Goal: Information Seeking & Learning: Learn about a topic

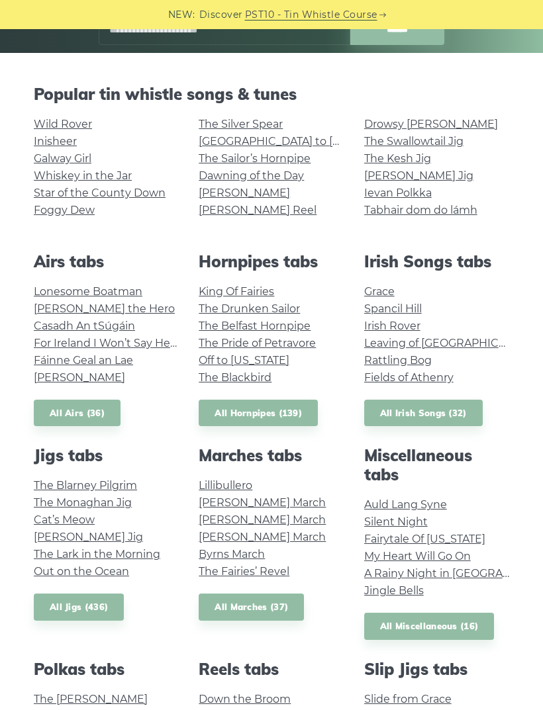
scroll to position [248, 0]
click at [116, 173] on link "Whiskey in the Jar" at bounding box center [83, 176] width 98 height 13
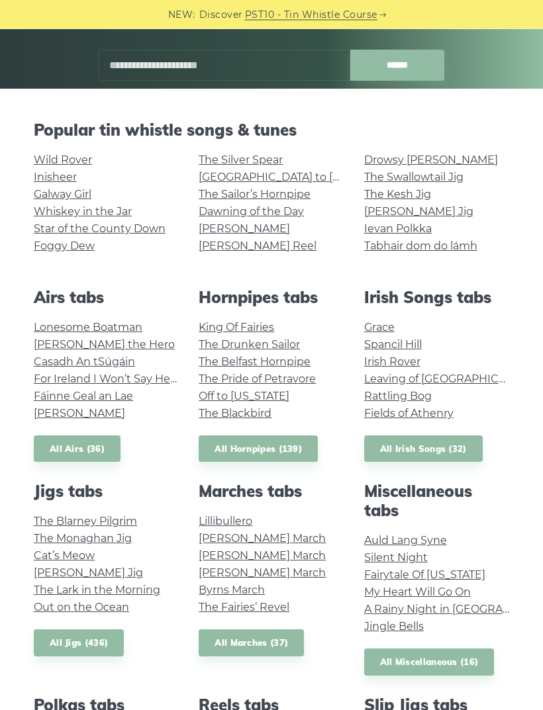
scroll to position [189, 0]
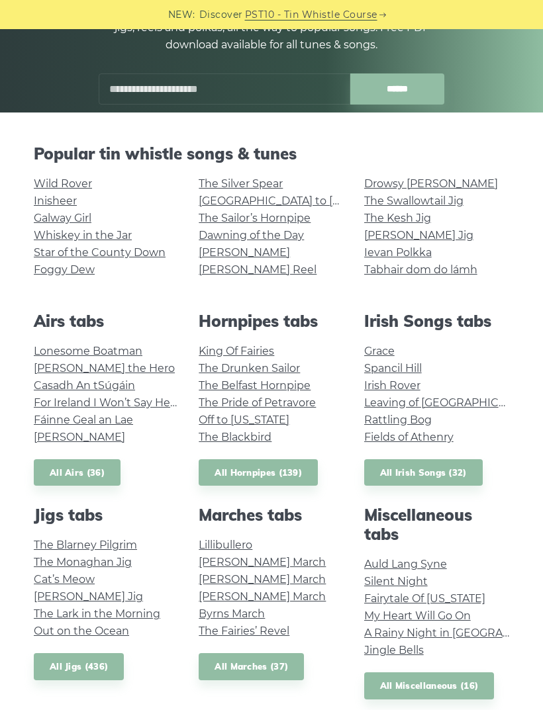
click at [250, 87] on input "text" at bounding box center [224, 88] width 251 height 31
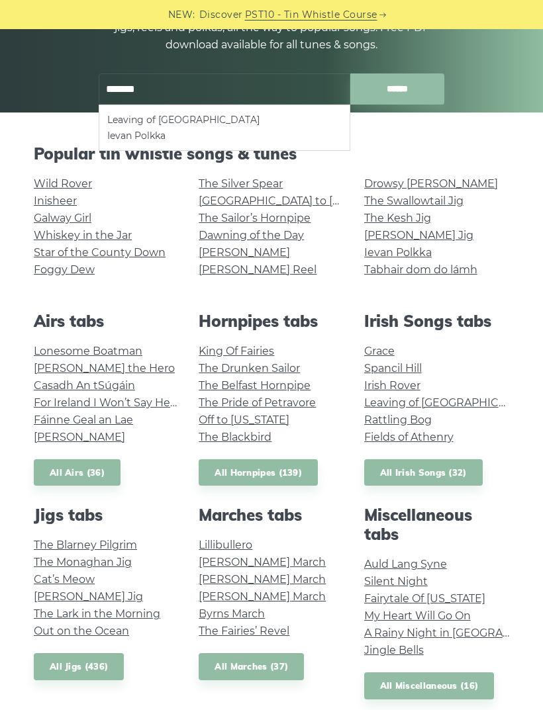
click at [188, 122] on li "Leaving of Liverpool" at bounding box center [224, 120] width 234 height 16
type input "**********"
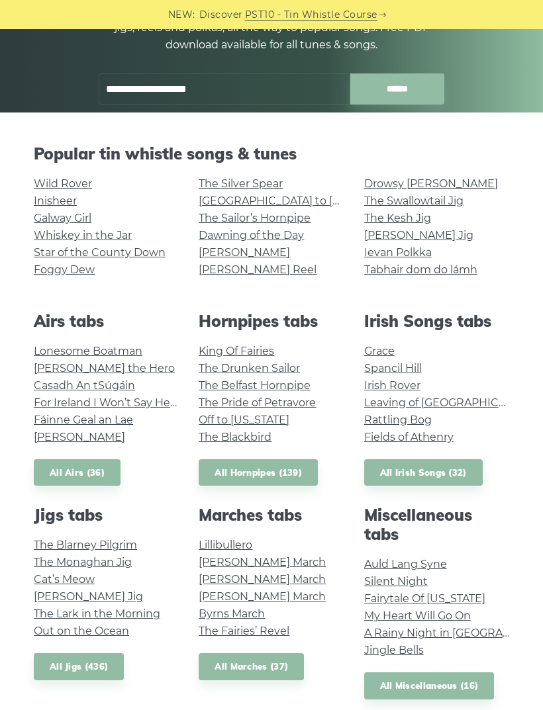
click at [249, 98] on input "**********" at bounding box center [224, 88] width 251 height 31
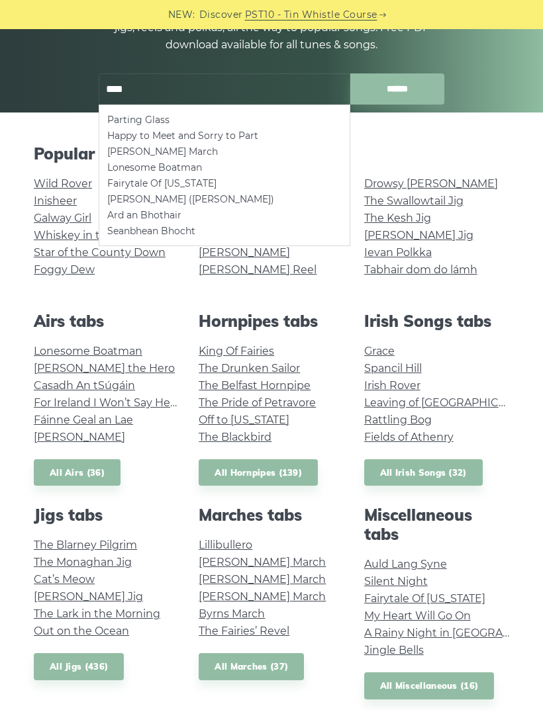
click at [176, 115] on li "Parting Glass" at bounding box center [224, 120] width 234 height 16
type input "**********"
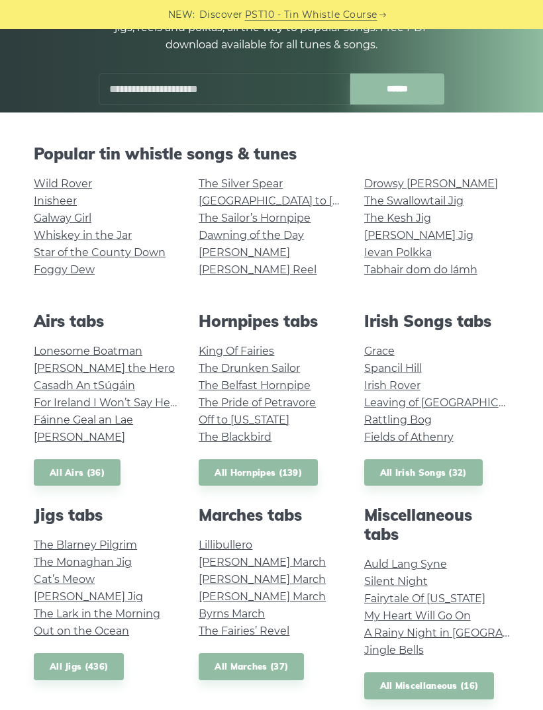
click at [76, 275] on link "Foggy Dew" at bounding box center [64, 269] width 61 height 13
click at [125, 424] on link "Fáinne Geal an Lae" at bounding box center [83, 420] width 99 height 13
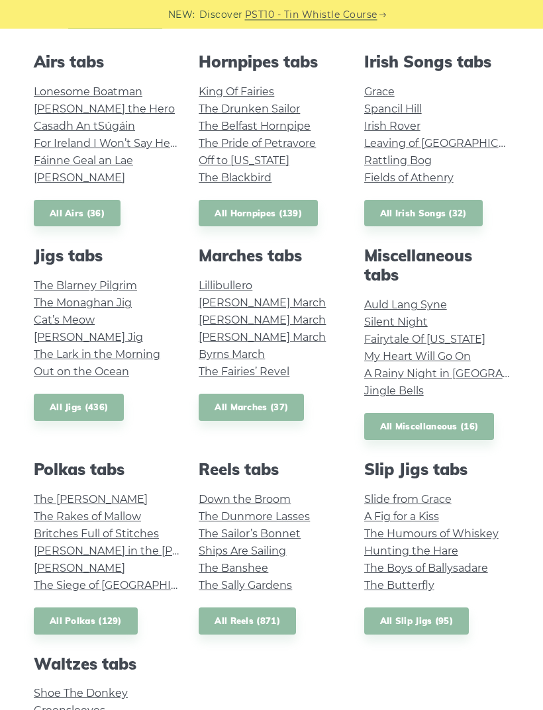
scroll to position [449, 0]
click at [281, 584] on link "The Sally Gardens" at bounding box center [245, 585] width 93 height 13
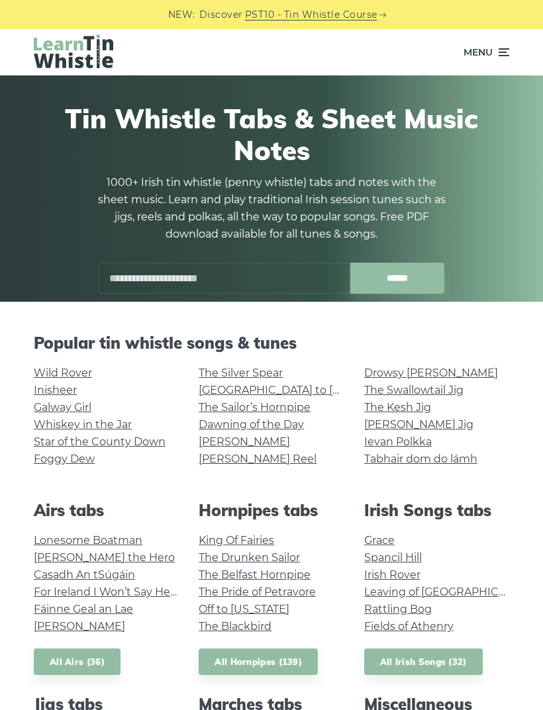
click at [199, 291] on input "text" at bounding box center [224, 278] width 251 height 31
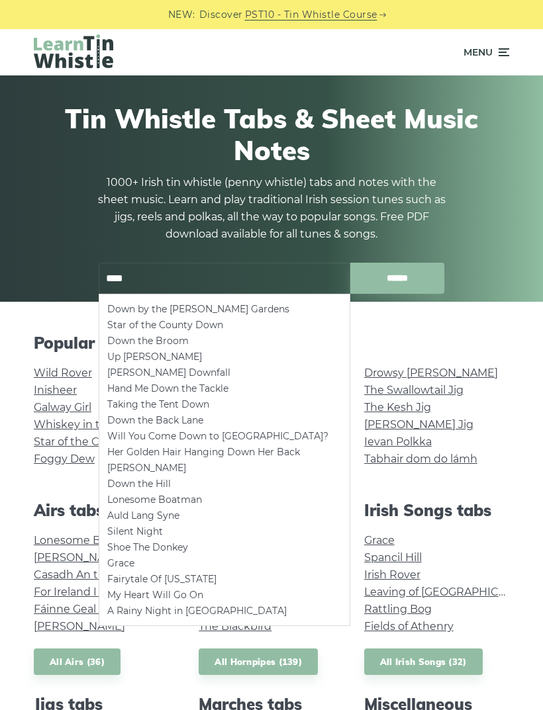
click at [227, 309] on li "Down by the Sally Gardens" at bounding box center [224, 309] width 234 height 16
type input "**********"
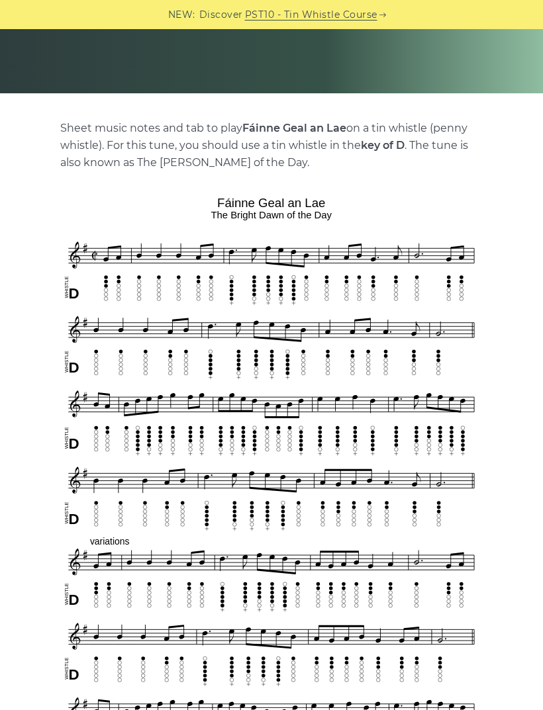
scroll to position [193, 0]
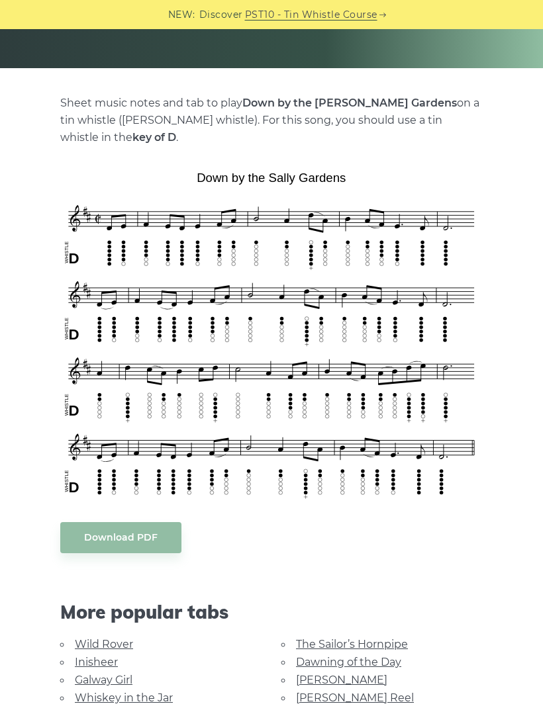
scroll to position [295, 0]
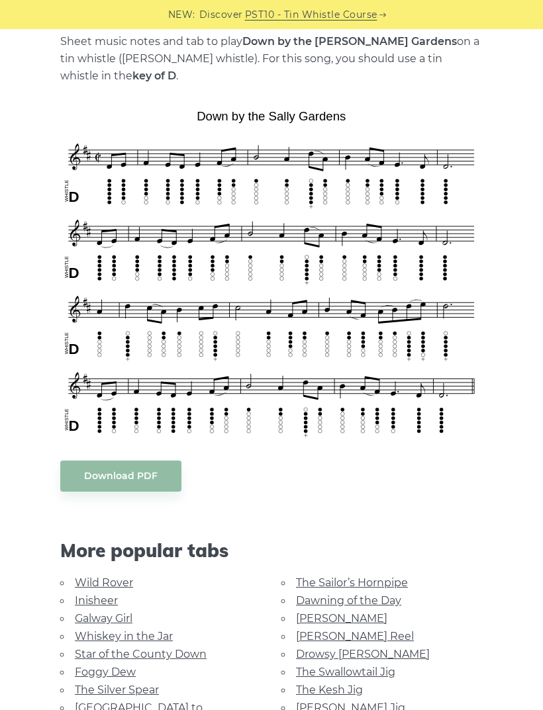
click at [190, 648] on link "Star of the County Down" at bounding box center [141, 654] width 132 height 13
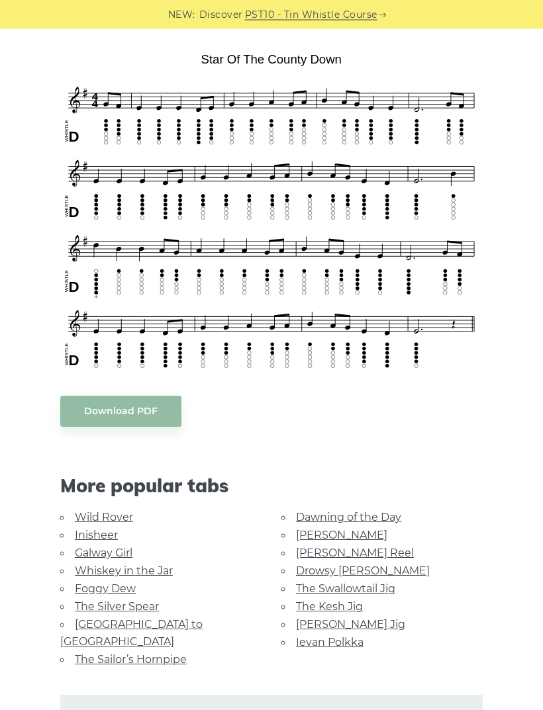
scroll to position [352, 0]
click at [379, 511] on link "Dawning of the Day" at bounding box center [348, 517] width 105 height 13
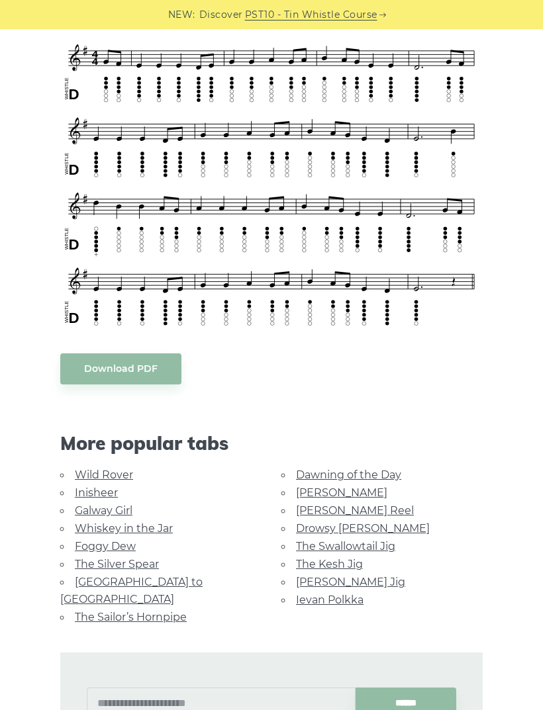
click at [154, 522] on link "Whiskey in the Jar" at bounding box center [124, 528] width 98 height 13
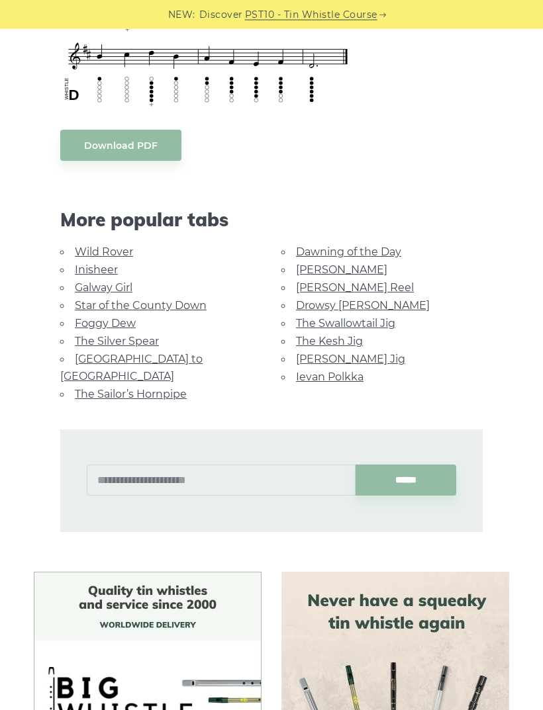
scroll to position [604, 0]
click at [347, 285] on link "[PERSON_NAME] Reel" at bounding box center [355, 287] width 118 height 13
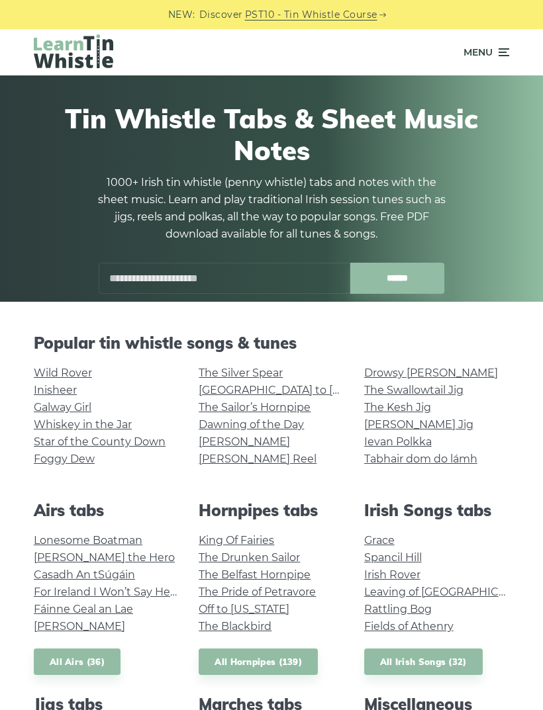
click at [495, 60] on span "Menu" at bounding box center [486, 52] width 46 height 33
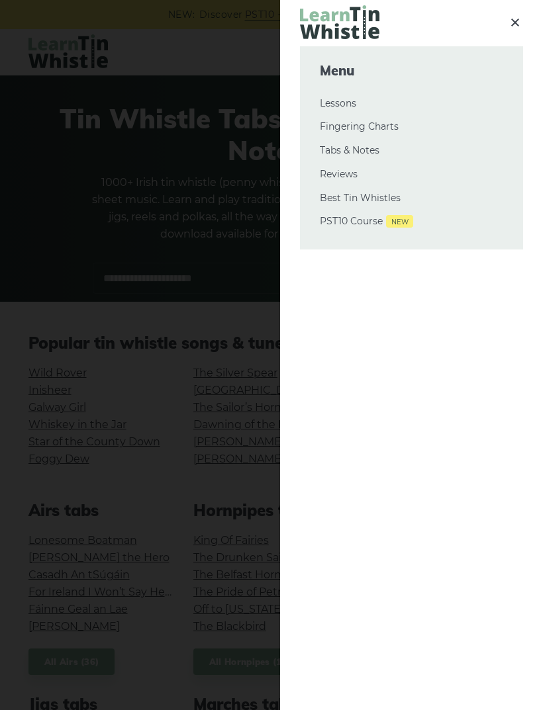
click at [216, 246] on div at bounding box center [271, 355] width 543 height 710
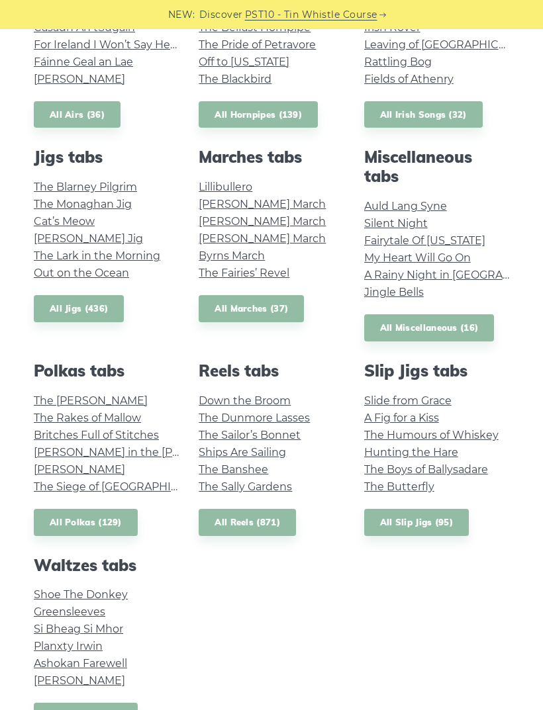
scroll to position [548, 0]
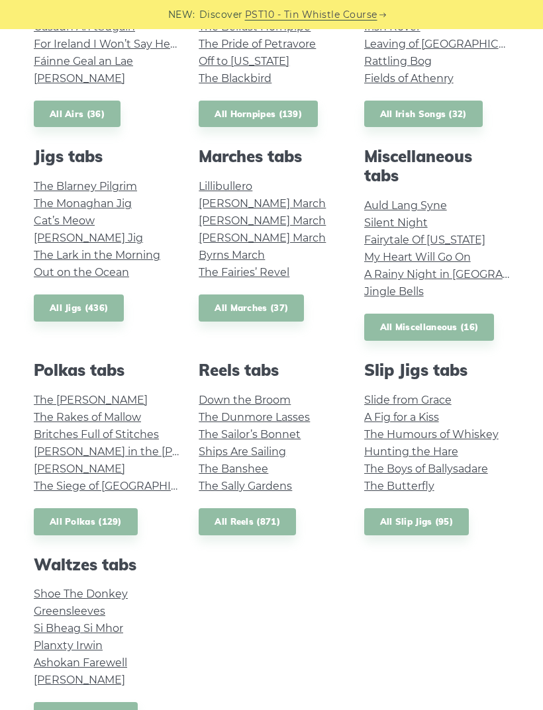
click at [269, 519] on link "All Reels (871)" at bounding box center [247, 521] width 97 height 27
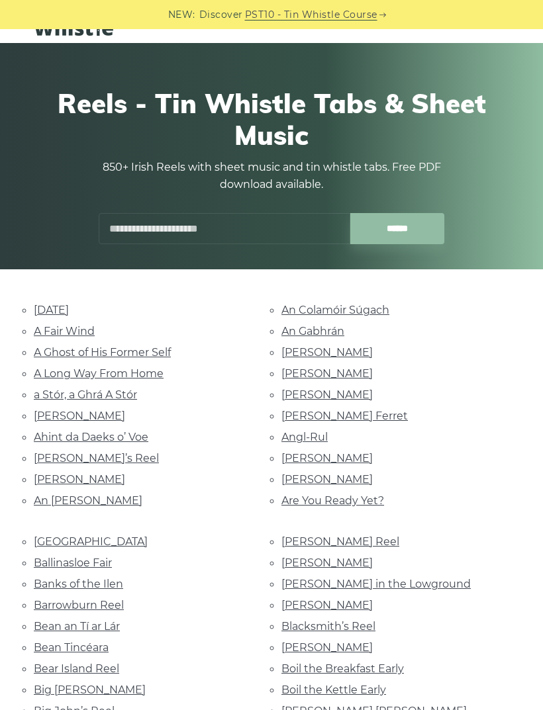
scroll to position [34, 0]
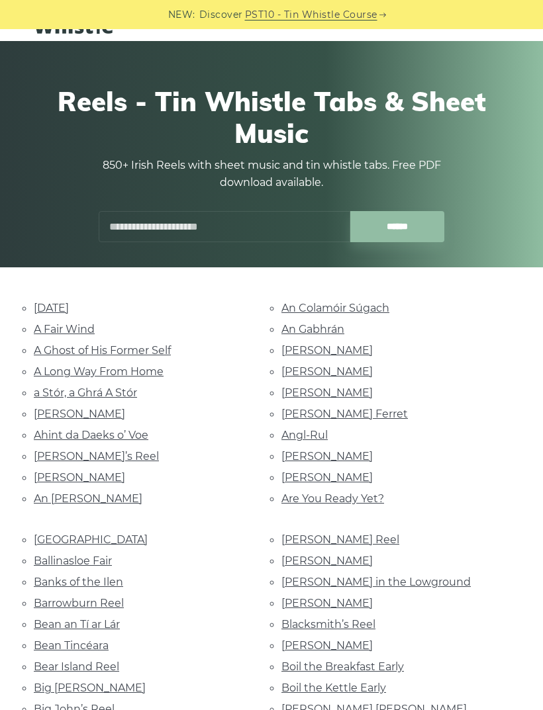
click at [114, 618] on link "Bean an Tí ar Lár" at bounding box center [77, 624] width 86 height 13
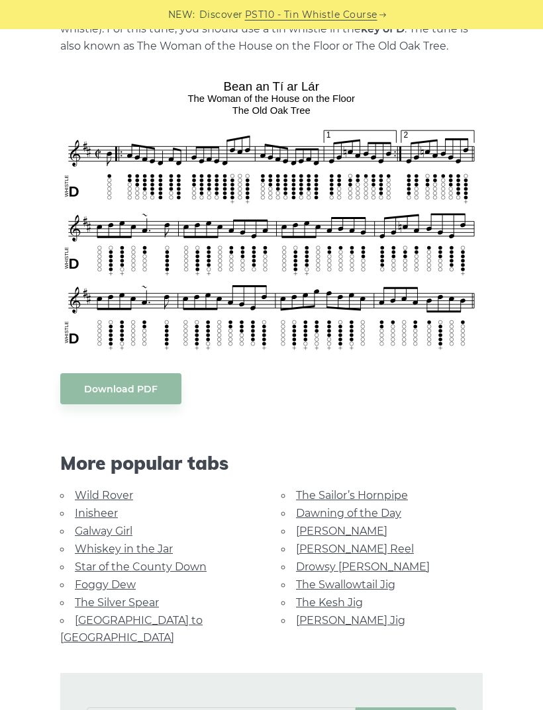
scroll to position [324, 0]
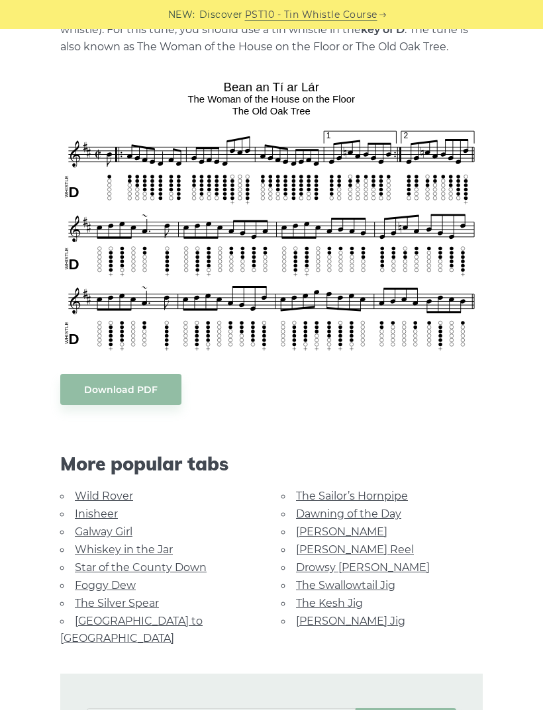
click at [116, 494] on link "Wild Rover" at bounding box center [104, 496] width 58 height 13
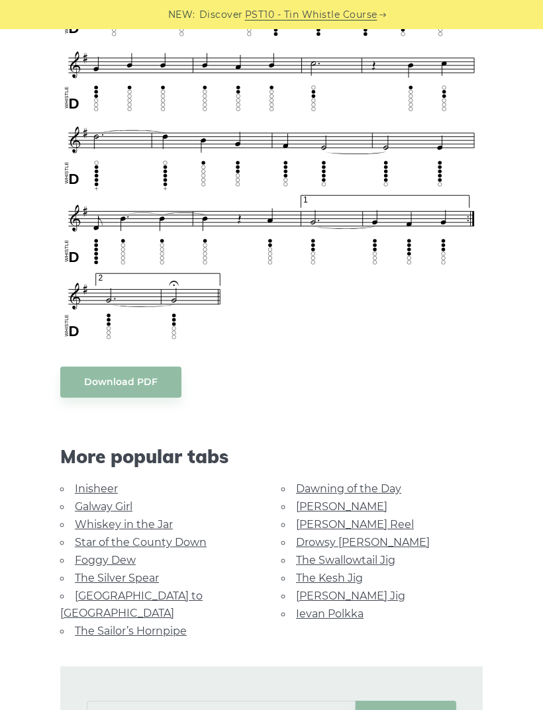
scroll to position [825, 0]
